Goal: Ask a question

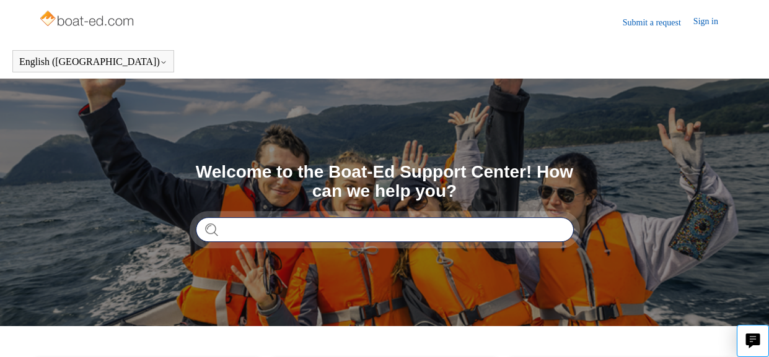
click at [367, 229] on input "Search" at bounding box center [385, 229] width 378 height 25
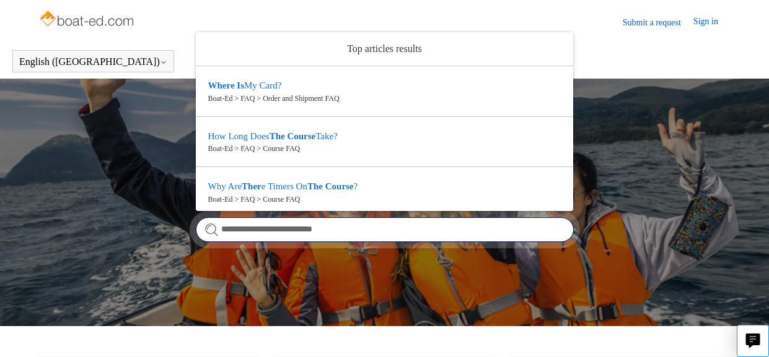
type input "**********"
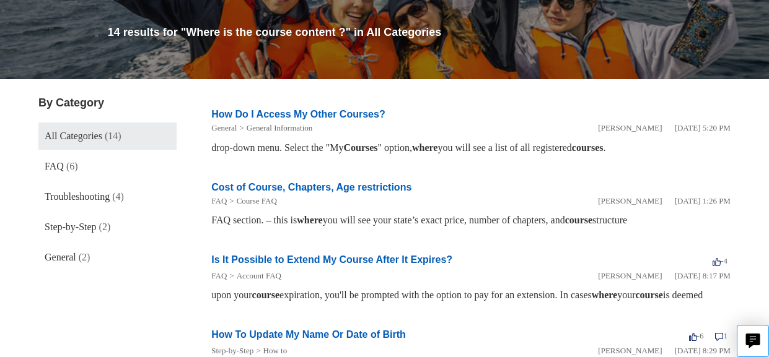
scroll to position [142, 0]
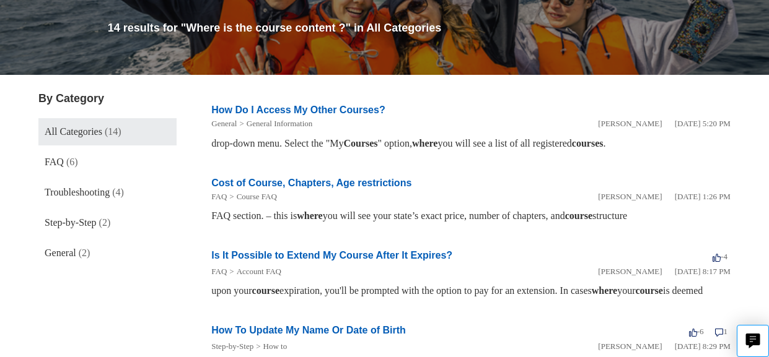
click at [409, 298] on div "upon your course expiration, you'll be prompted with the option to pay for an e…" at bounding box center [470, 291] width 519 height 15
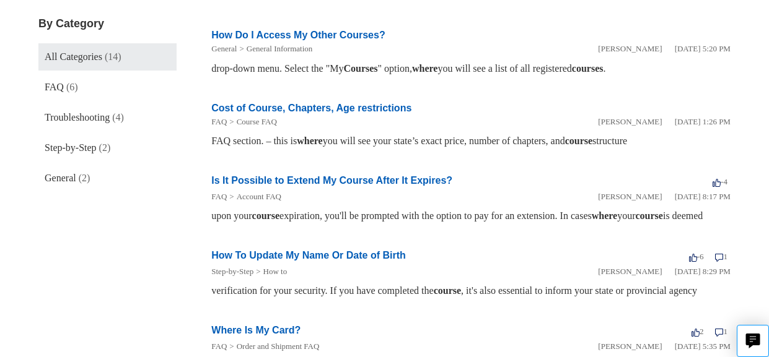
scroll to position [216, 0]
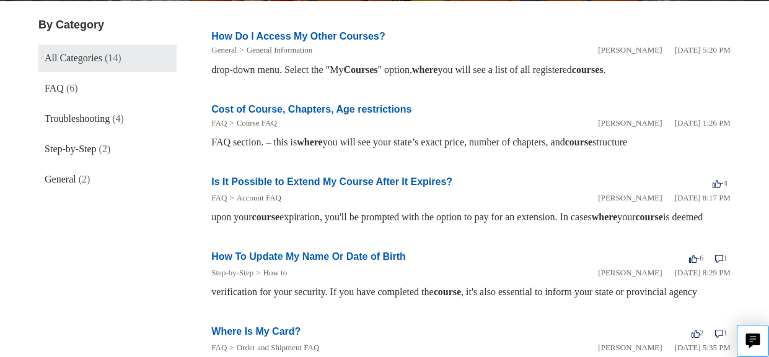
click at [311, 183] on link "Is It Possible to Extend My Course After It Expires?" at bounding box center [331, 181] width 241 height 11
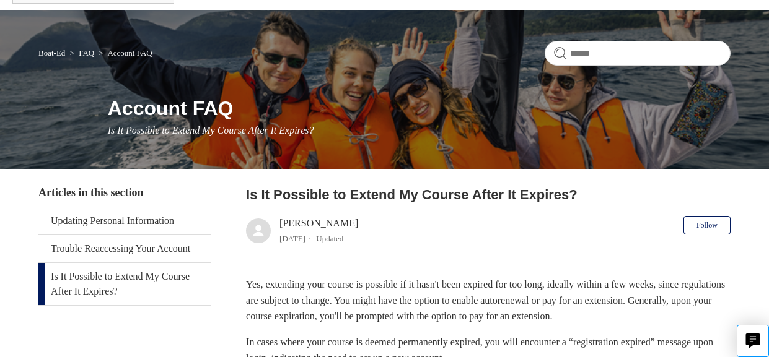
scroll to position [63, 0]
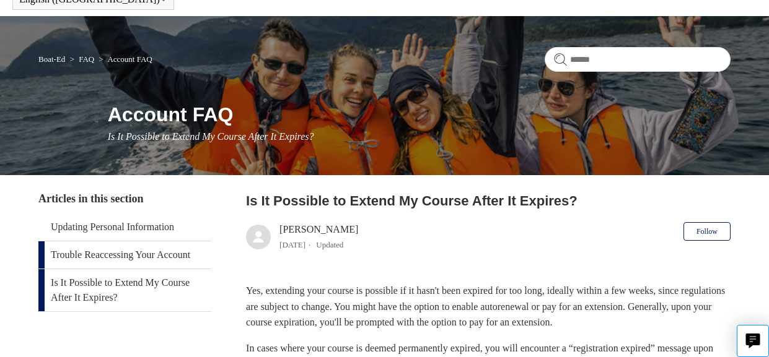
click at [122, 262] on link "Trouble Reaccessing Your Account" at bounding box center [124, 255] width 173 height 27
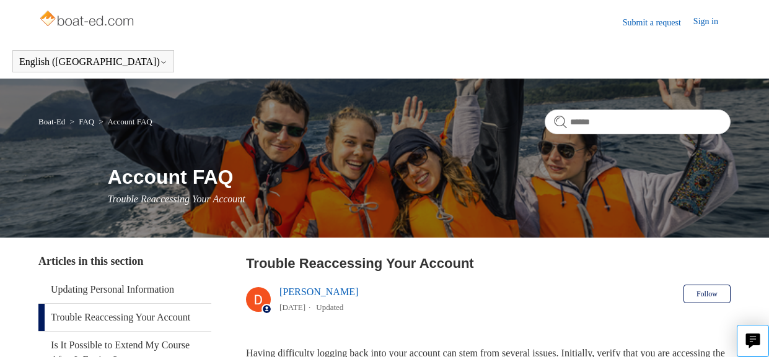
scroll to position [1, 0]
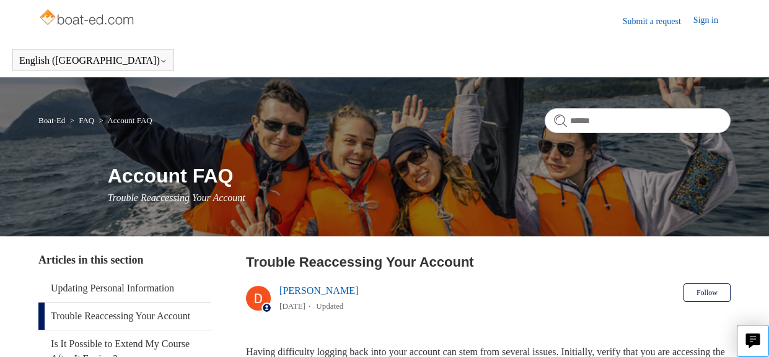
click at [98, 25] on img at bounding box center [87, 18] width 98 height 25
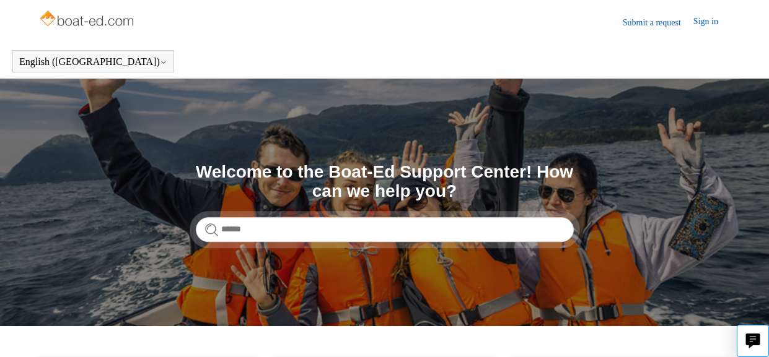
click at [709, 19] on link "Sign in" at bounding box center [711, 22] width 37 height 15
